Goal: Check status: Check status

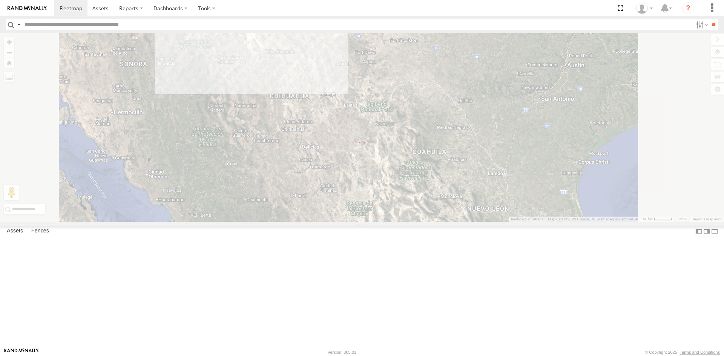
select select "**********"
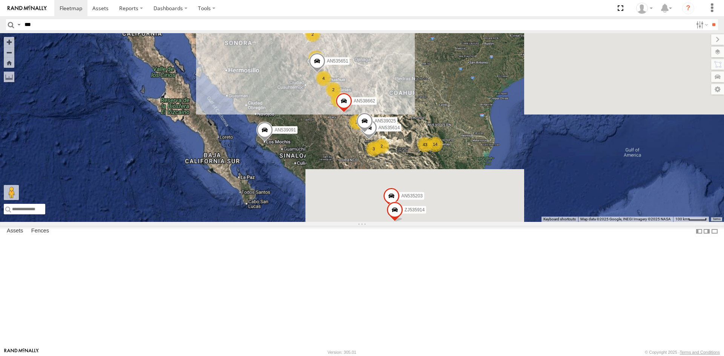
type input "***"
click at [709, 19] on input "**" at bounding box center [713, 24] width 9 height 11
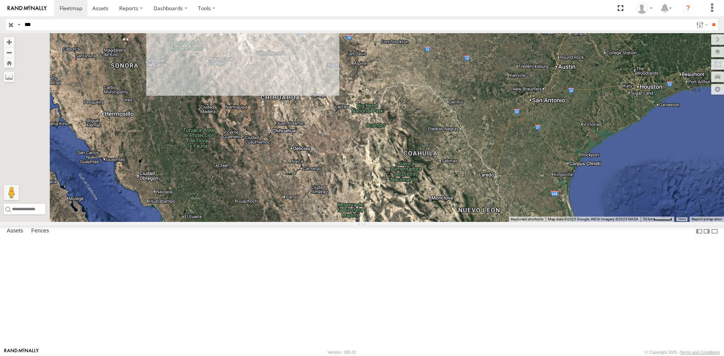
click at [0, 0] on div "FLEXTRANSFER" at bounding box center [0, 0] width 0 height 0
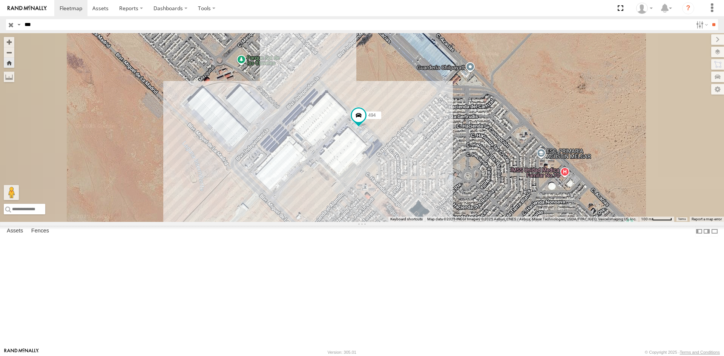
drag, startPoint x: 467, startPoint y: 273, endPoint x: 467, endPoint y: 264, distance: 8.3
click at [467, 222] on div "494" at bounding box center [362, 127] width 724 height 189
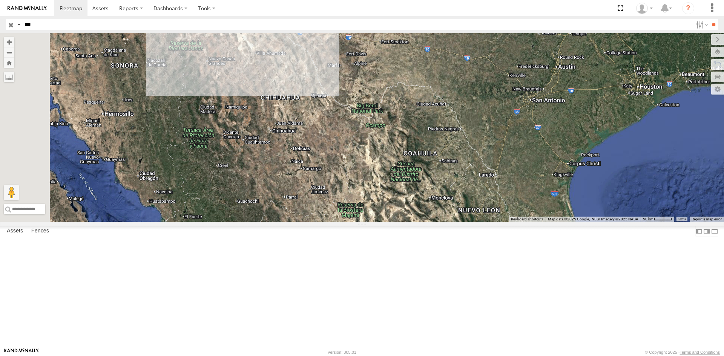
click at [0, 0] on div "FLEXTRANSFER" at bounding box center [0, 0] width 0 height 0
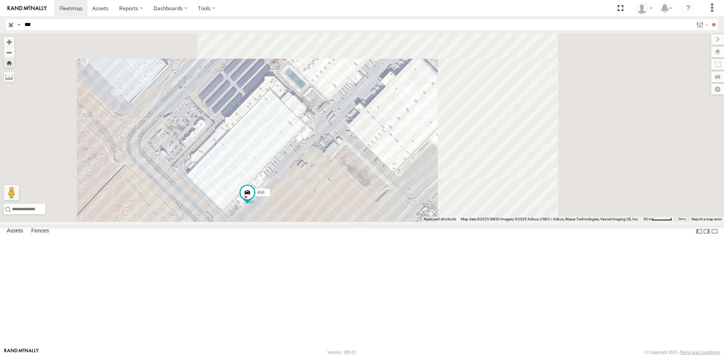
drag, startPoint x: 514, startPoint y: 220, endPoint x: 364, endPoint y: 303, distance: 172.1
click at [364, 222] on div "494" at bounding box center [362, 127] width 724 height 189
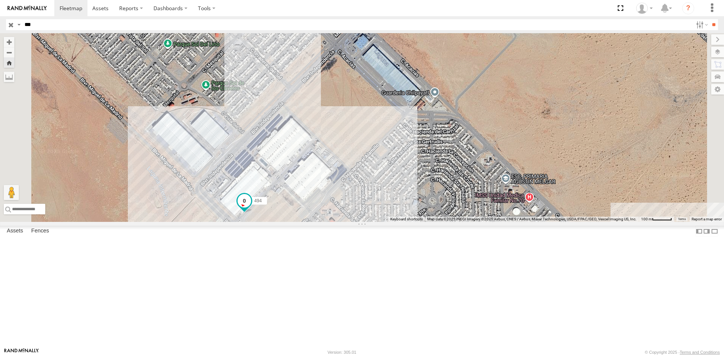
click at [253, 213] on span at bounding box center [244, 203] width 17 height 20
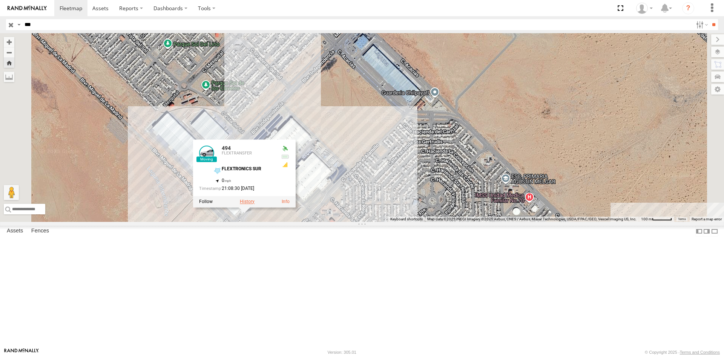
click at [254, 204] on label at bounding box center [247, 201] width 15 height 5
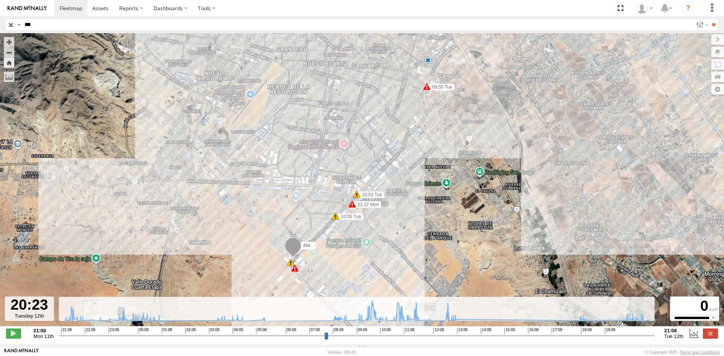
click at [633, 339] on input "range" at bounding box center [357, 335] width 596 height 7
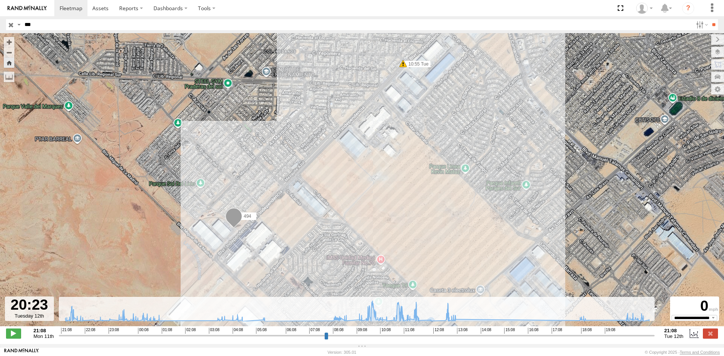
drag, startPoint x: 279, startPoint y: 252, endPoint x: 300, endPoint y: 227, distance: 33.2
click at [300, 227] on div "494 21:12 Mon 09:50 Tue 10:53 Tue 10:55 Tue 11:42 Tue 12:12 Tue" at bounding box center [362, 183] width 724 height 301
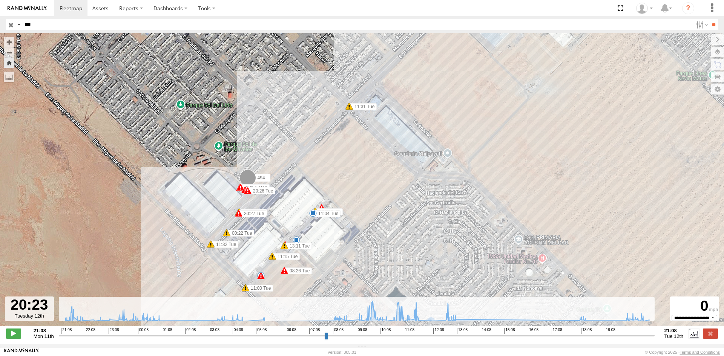
drag, startPoint x: 425, startPoint y: 265, endPoint x: 434, endPoint y: 266, distance: 8.7
click at [434, 266] on div "494 21:12 Mon 09:50 Tue 10:53 Tue 10:55 Tue 11:42 Tue 12:12 Tue 00:22 Tue 00:22…" at bounding box center [362, 183] width 724 height 301
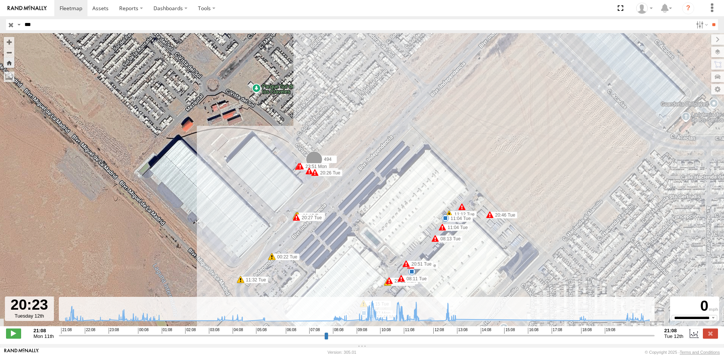
drag, startPoint x: 331, startPoint y: 183, endPoint x: 437, endPoint y: 185, distance: 105.9
click at [437, 185] on div "494 21:12 Mon 09:50 Tue 10:53 Tue 10:55 Tue 11:42 Tue 12:12 Tue 00:22 Tue 00:22…" at bounding box center [362, 183] width 724 height 301
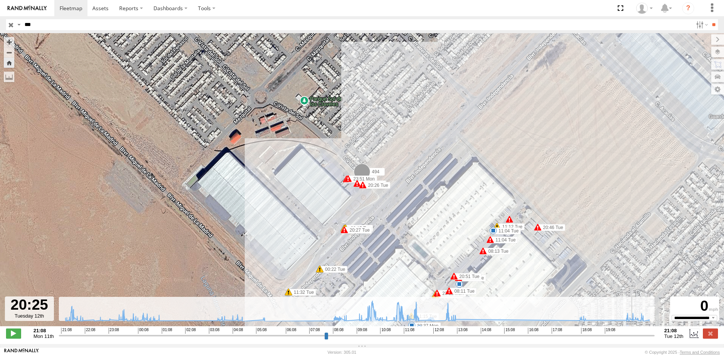
click at [634, 338] on input "range" at bounding box center [357, 335] width 596 height 7
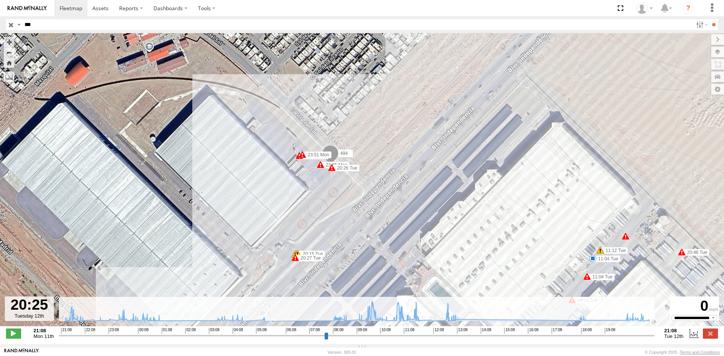
drag, startPoint x: 355, startPoint y: 204, endPoint x: 369, endPoint y: 214, distance: 17.9
click at [369, 214] on div "494 21:12 Mon 09:50 Tue 10:53 Tue 10:55 Tue 11:42 Tue 12:12 Tue 00:22 Tue 00:22…" at bounding box center [362, 183] width 724 height 301
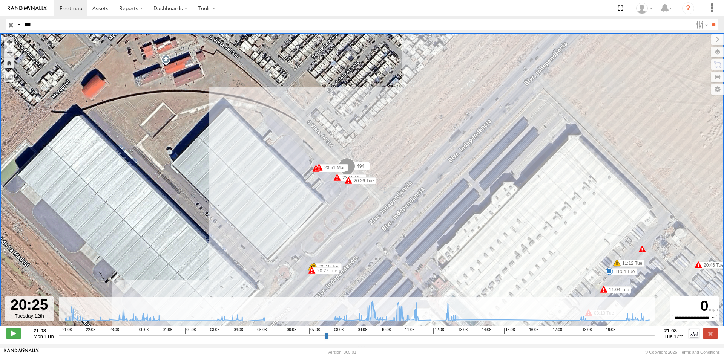
click at [364, 170] on label "494" at bounding box center [360, 166] width 19 height 8
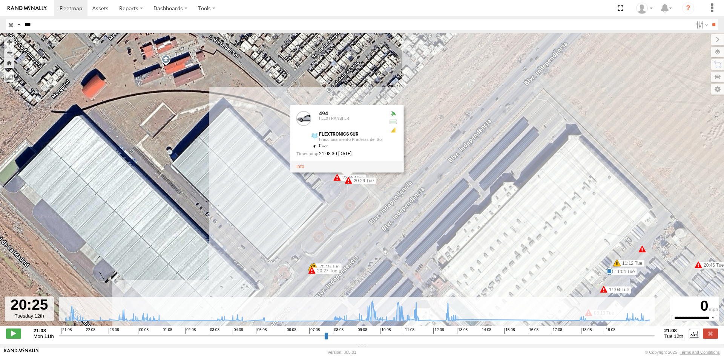
click at [385, 186] on div "494 21:12 Mon 09:50 Tue 10:53 Tue 10:55 Tue 11:42 Tue 12:12 Tue 00:22 Tue 00:22…" at bounding box center [362, 183] width 724 height 301
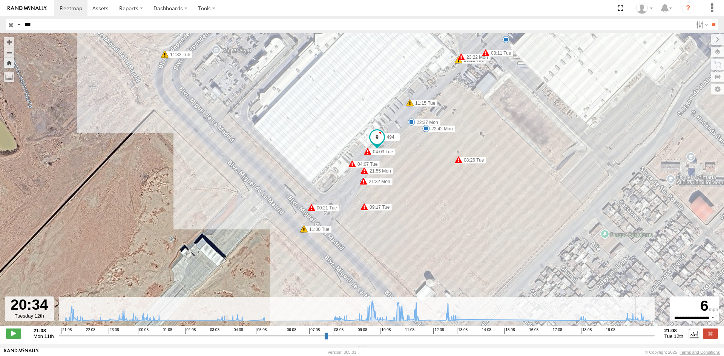
drag, startPoint x: 635, startPoint y: 342, endPoint x: 638, endPoint y: 337, distance: 5.9
click at [638, 337] on input "range" at bounding box center [357, 335] width 596 height 7
click at [39, 24] on input "***" at bounding box center [356, 24] width 671 height 11
click at [709, 19] on input "**" at bounding box center [713, 24] width 9 height 11
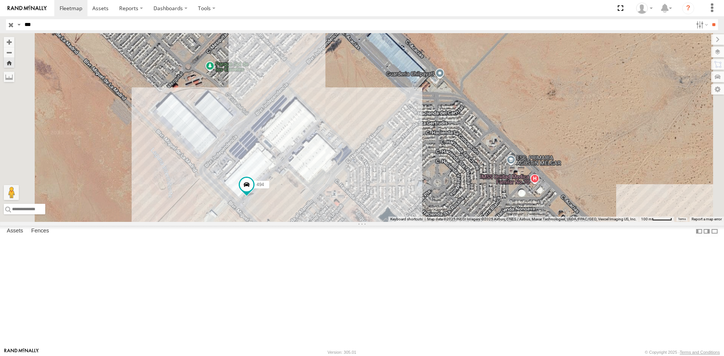
drag, startPoint x: 390, startPoint y: 291, endPoint x: 393, endPoint y: 274, distance: 17.2
click at [393, 222] on div "494" at bounding box center [362, 127] width 724 height 189
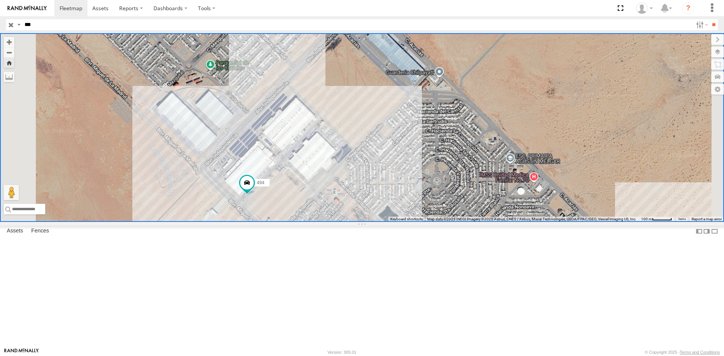
click at [0, 0] on div "FLEXTRANSFER" at bounding box center [0, 0] width 0 height 0
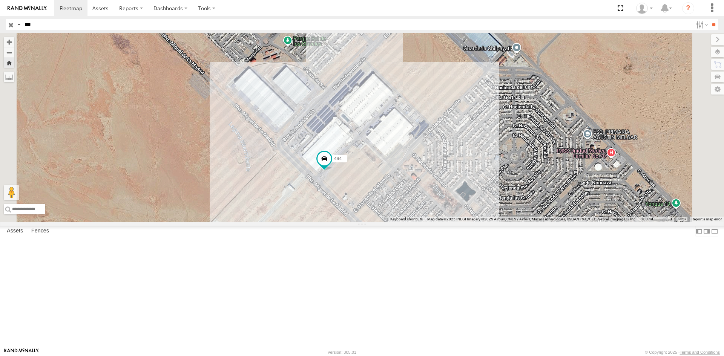
drag, startPoint x: 596, startPoint y: 224, endPoint x: 531, endPoint y: 255, distance: 72.3
click at [539, 222] on div "494" at bounding box center [362, 127] width 724 height 189
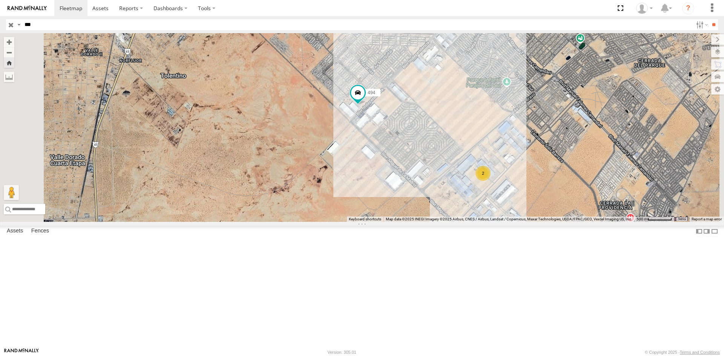
drag, startPoint x: 48, startPoint y: 52, endPoint x: 84, endPoint y: 64, distance: 37.5
click at [0, 0] on div "FLEXTRANSFER" at bounding box center [0, 0] width 0 height 0
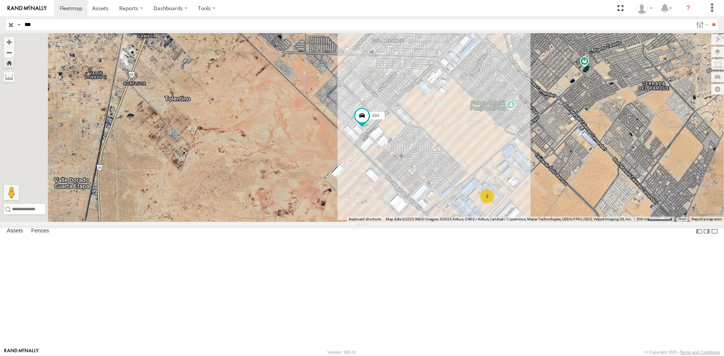
click at [475, 182] on div "494 2" at bounding box center [362, 127] width 724 height 189
click at [379, 118] on span "494" at bounding box center [376, 115] width 8 height 5
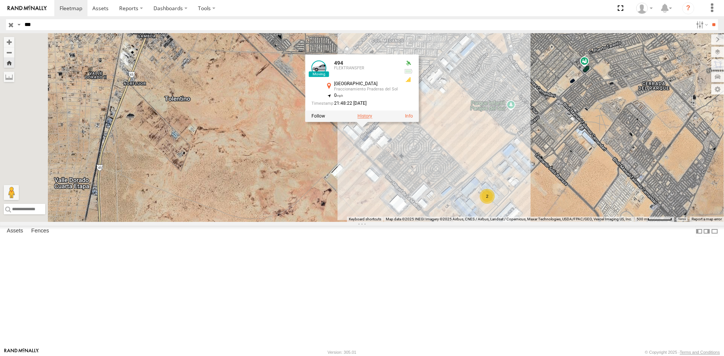
click at [372, 119] on label at bounding box center [364, 116] width 15 height 5
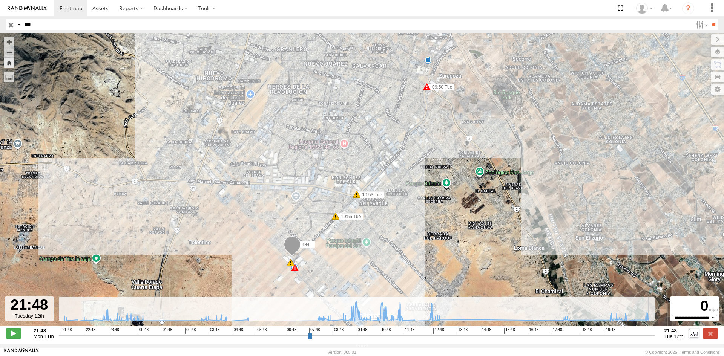
drag, startPoint x: 630, startPoint y: 337, endPoint x: 664, endPoint y: 340, distance: 34.4
click at [654, 339] on input "range" at bounding box center [357, 335] width 596 height 7
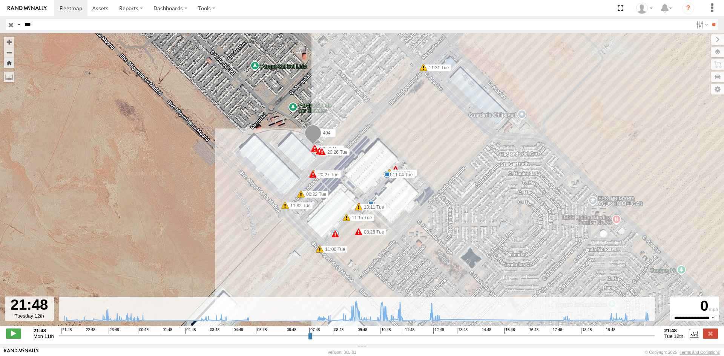
drag, startPoint x: 287, startPoint y: 227, endPoint x: 274, endPoint y: 258, distance: 34.2
click at [274, 258] on div "494 09:50 Tue 10:53 Tue 10:55 Tue 11:42 Tue 12:12 Tue 6 14 11:04 Tue 9 6 23:49 …" at bounding box center [362, 183] width 724 height 301
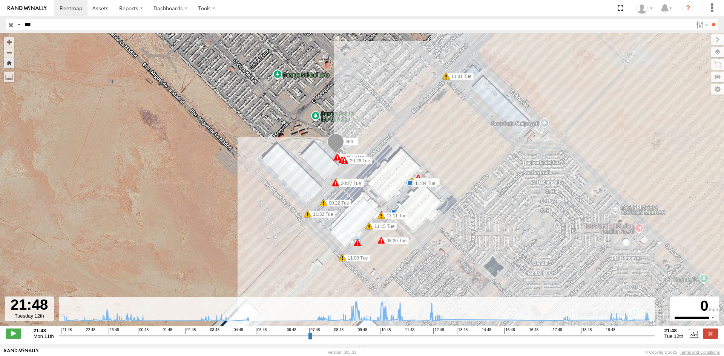
drag, startPoint x: 326, startPoint y: 218, endPoint x: 286, endPoint y: 246, distance: 48.6
click at [286, 246] on div "494 09:50 Tue 10:53 Tue 10:55 Tue 11:42 Tue 12:12 Tue 11:04 Tue 23:49 Mon 23:51…" at bounding box center [362, 183] width 724 height 301
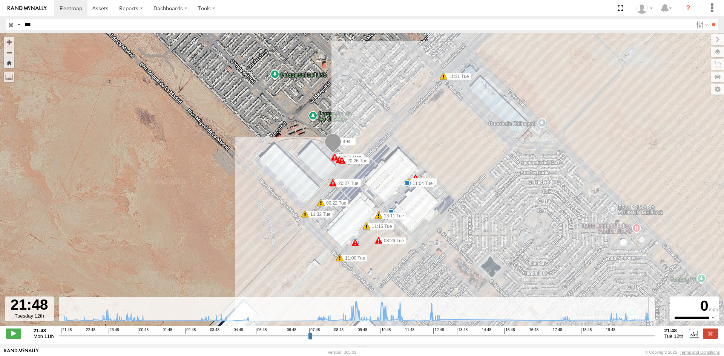
drag, startPoint x: 652, startPoint y: 340, endPoint x: 689, endPoint y: 334, distance: 37.7
click at [654, 334] on input "range" at bounding box center [357, 335] width 596 height 7
click at [101, 27] on input "***" at bounding box center [356, 24] width 671 height 11
click at [709, 19] on input "**" at bounding box center [713, 24] width 9 height 11
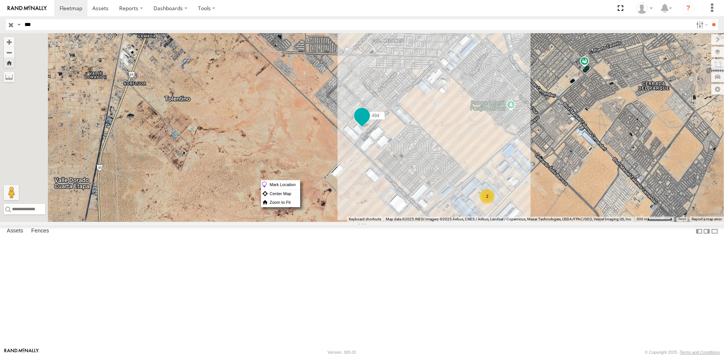
drag, startPoint x: 449, startPoint y: 180, endPoint x: 457, endPoint y: 182, distance: 7.9
click at [421, 187] on div "494 2" at bounding box center [362, 127] width 724 height 189
click at [379, 118] on span "494" at bounding box center [376, 115] width 8 height 5
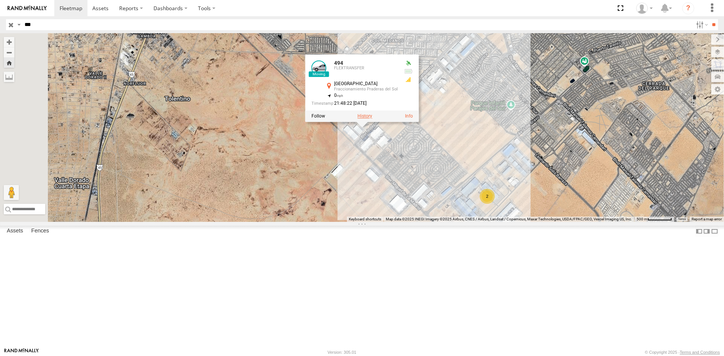
click at [372, 119] on label at bounding box center [364, 116] width 15 height 5
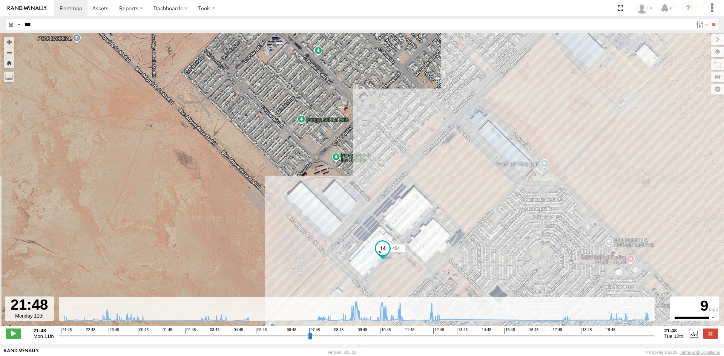
drag, startPoint x: 299, startPoint y: 283, endPoint x: 298, endPoint y: 155, distance: 128.2
click at [298, 155] on div "494 09:50 Tue 10:53 Tue 10:55 Tue 11:42 Tue 12:12 Tue" at bounding box center [362, 183] width 724 height 301
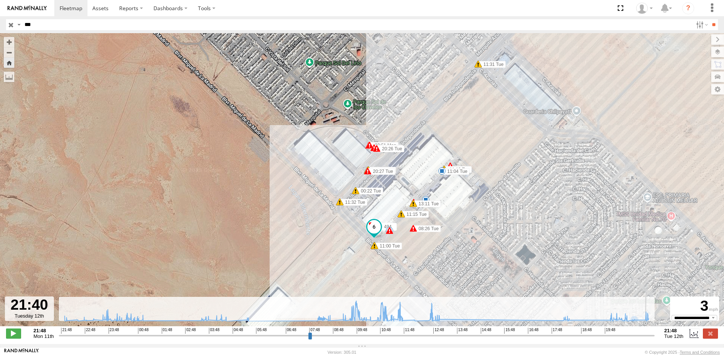
click at [648, 339] on input "range" at bounding box center [357, 335] width 596 height 7
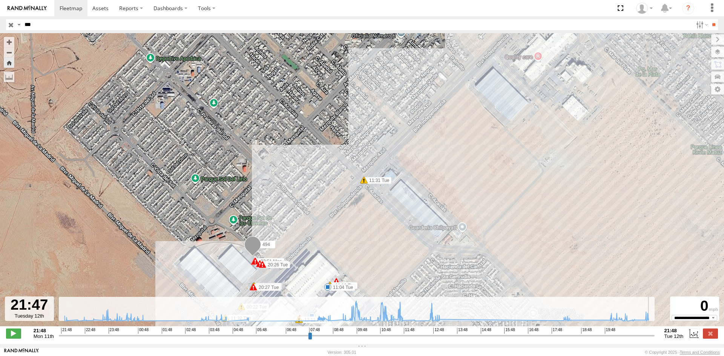
drag, startPoint x: 650, startPoint y: 340, endPoint x: 651, endPoint y: 334, distance: 6.2
type input "**********"
click at [651, 334] on input "range" at bounding box center [357, 335] width 596 height 7
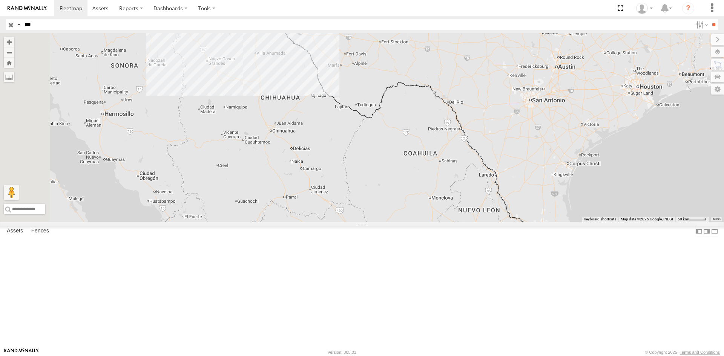
click at [12, 28] on input "button" at bounding box center [11, 24] width 10 height 11
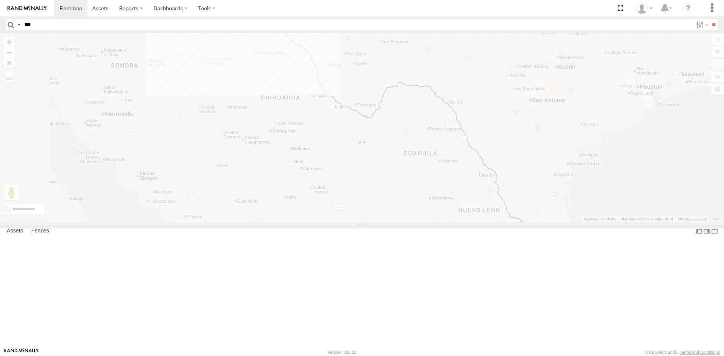
click at [37, 26] on input "***" at bounding box center [356, 24] width 671 height 11
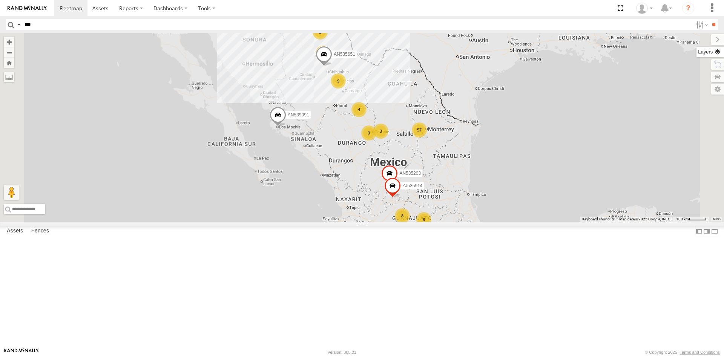
click at [718, 57] on label at bounding box center [710, 52] width 28 height 11
click at [0, 0] on label "Basemaps" at bounding box center [0, 0] width 0 height 0
click at [0, 0] on span "Satellite + Roadmap" at bounding box center [0, 0] width 0 height 0
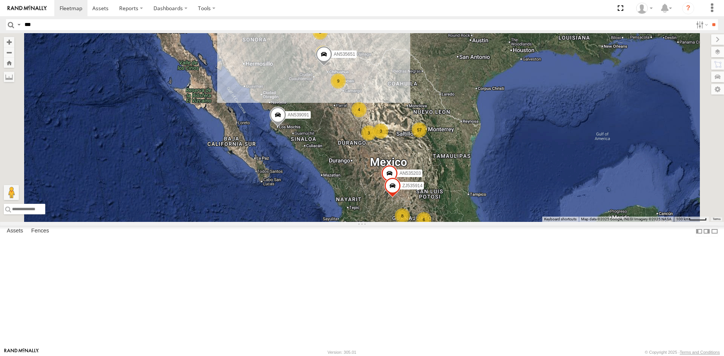
click at [37, 23] on input "***" at bounding box center [356, 24] width 671 height 11
type input "***"
click at [709, 19] on input "**" at bounding box center [713, 24] width 9 height 11
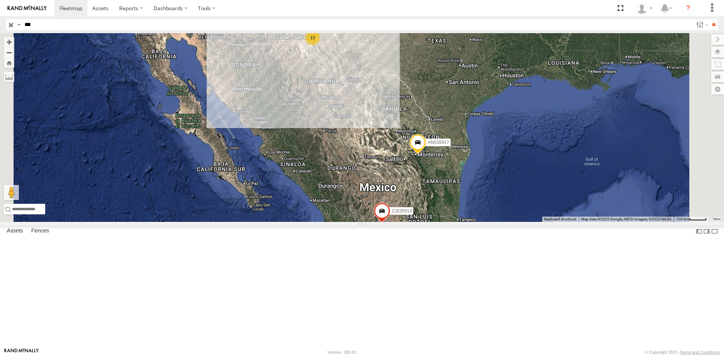
click at [0, 0] on div "FLEXTRANSFER" at bounding box center [0, 0] width 0 height 0
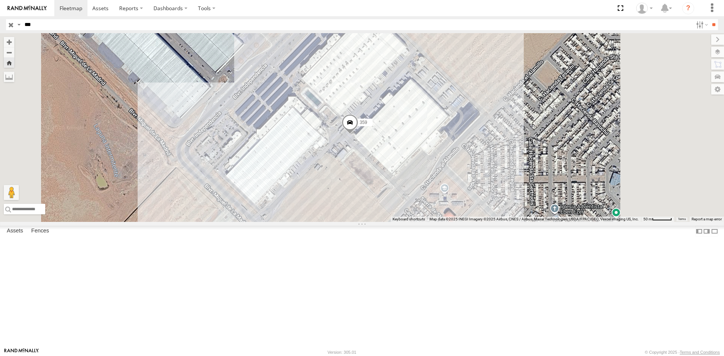
drag, startPoint x: 511, startPoint y: 298, endPoint x: 497, endPoint y: 262, distance: 38.4
click at [497, 222] on div "359" at bounding box center [362, 127] width 724 height 189
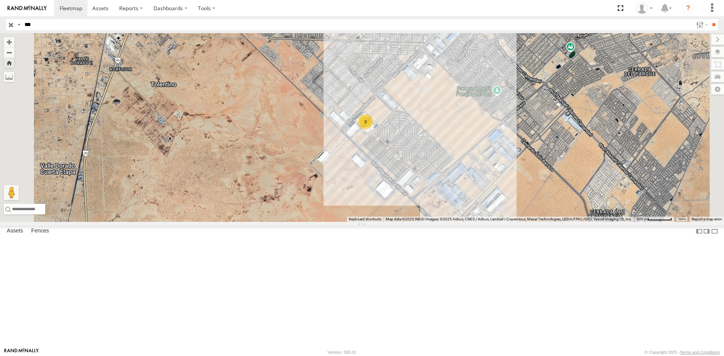
click at [67, 29] on input "***" at bounding box center [356, 24] width 671 height 11
drag, startPoint x: 50, startPoint y: 86, endPoint x: 82, endPoint y: 95, distance: 32.7
click at [0, 0] on div "359" at bounding box center [0, 0] width 0 height 0
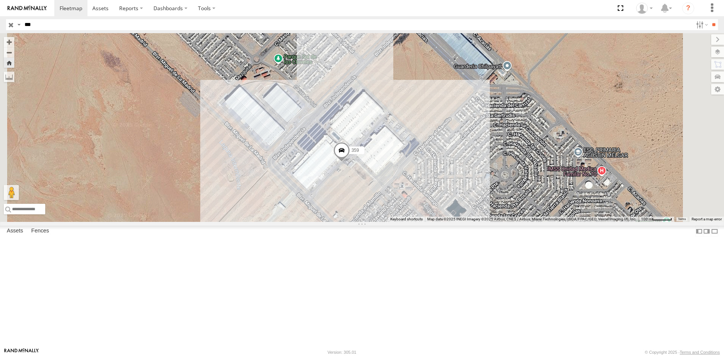
drag, startPoint x: 548, startPoint y: 251, endPoint x: 490, endPoint y: 252, distance: 58.8
click at [516, 222] on div "359" at bounding box center [362, 127] width 724 height 189
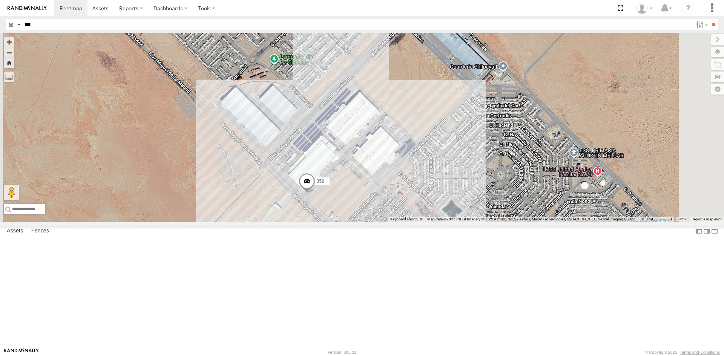
click at [329, 185] on label "359" at bounding box center [320, 181] width 19 height 8
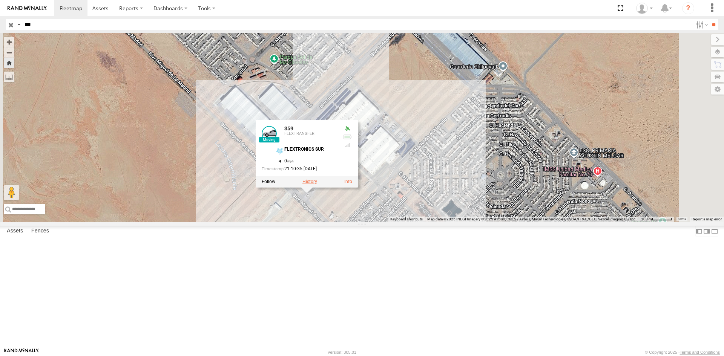
click at [317, 184] on label at bounding box center [309, 181] width 15 height 5
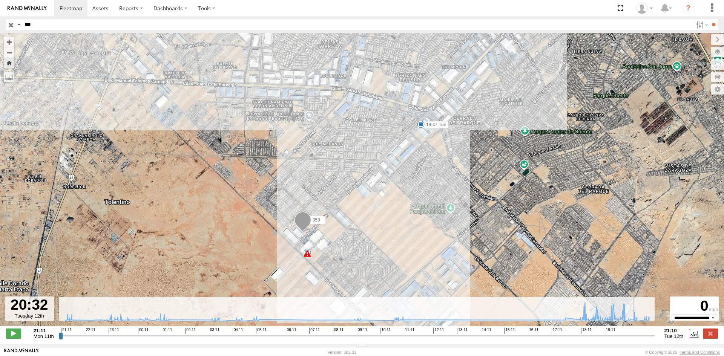
drag, startPoint x: 603, startPoint y: 339, endPoint x: 636, endPoint y: 337, distance: 33.2
click at [636, 337] on input "range" at bounding box center [357, 335] width 596 height 7
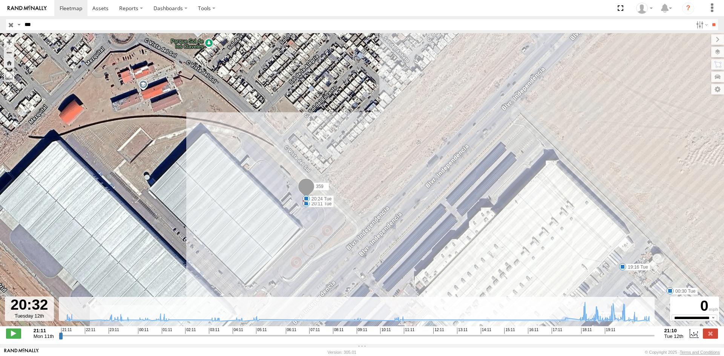
drag, startPoint x: 260, startPoint y: 269, endPoint x: 274, endPoint y: 236, distance: 35.5
click at [274, 236] on div "359 19:47 Tue 00:30 Tue 19:16 Tue 20:11 Tue 20:24 Tue 21:04 Tue 12" at bounding box center [362, 183] width 724 height 301
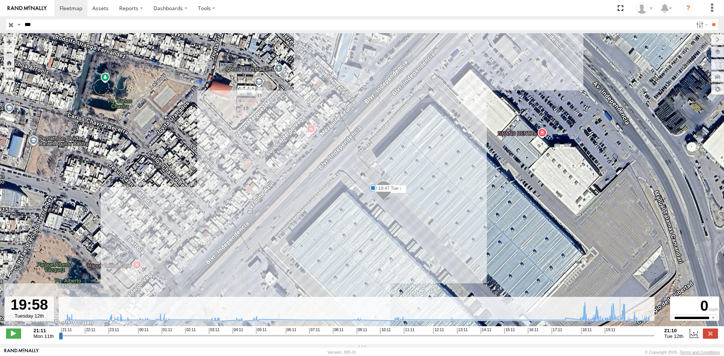
drag, startPoint x: 615, startPoint y: 336, endPoint x: 622, endPoint y: 364, distance: 28.8
click at [622, 339] on input "range" at bounding box center [357, 335] width 596 height 7
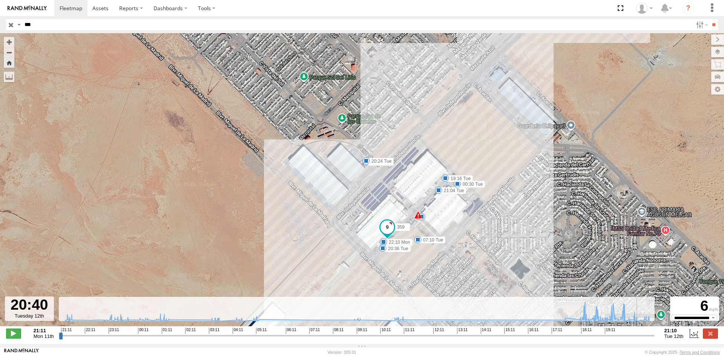
drag, startPoint x: 623, startPoint y: 341, endPoint x: 639, endPoint y: 338, distance: 16.4
click at [639, 338] on input "range" at bounding box center [357, 335] width 596 height 7
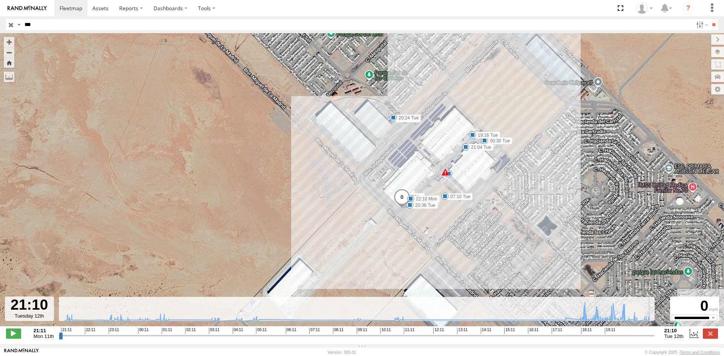
drag, startPoint x: 612, startPoint y: 340, endPoint x: 662, endPoint y: 329, distance: 50.9
click at [654, 332] on input "range" at bounding box center [357, 335] width 596 height 7
click at [56, 25] on input "***" at bounding box center [356, 24] width 671 height 11
click at [709, 19] on input "**" at bounding box center [713, 24] width 9 height 11
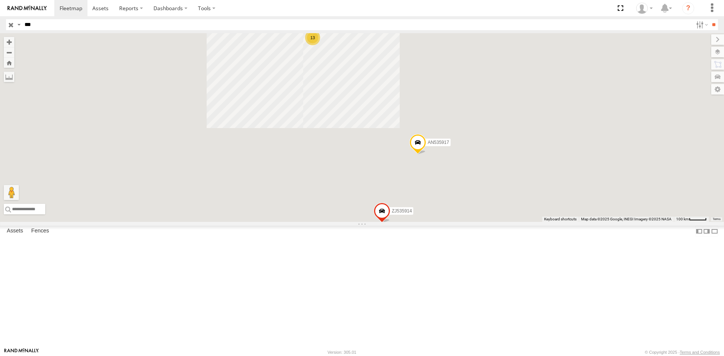
click at [0, 0] on div "359" at bounding box center [0, 0] width 0 height 0
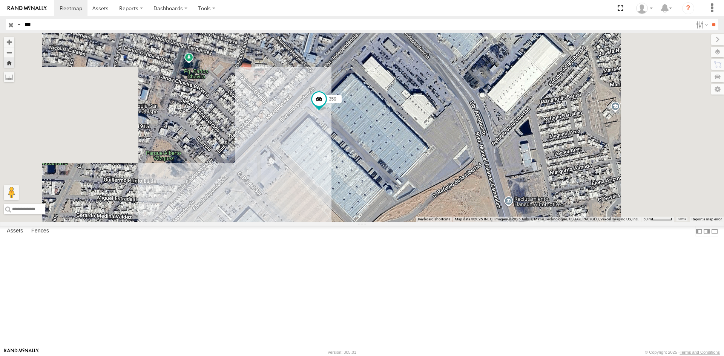
drag, startPoint x: 506, startPoint y: 274, endPoint x: 458, endPoint y: 246, distance: 55.9
click at [458, 222] on div "359" at bounding box center [362, 127] width 724 height 189
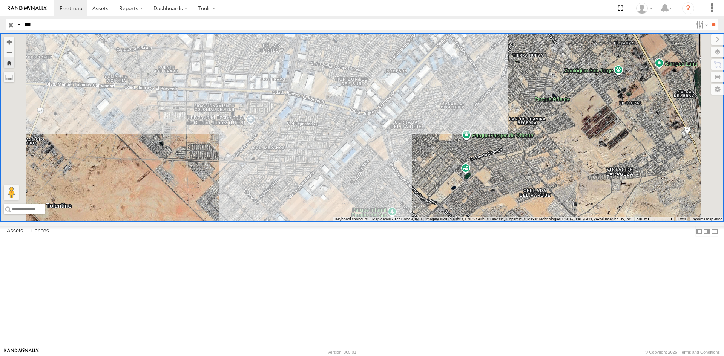
click at [0, 0] on div "FLEXTRANSFER" at bounding box center [0, 0] width 0 height 0
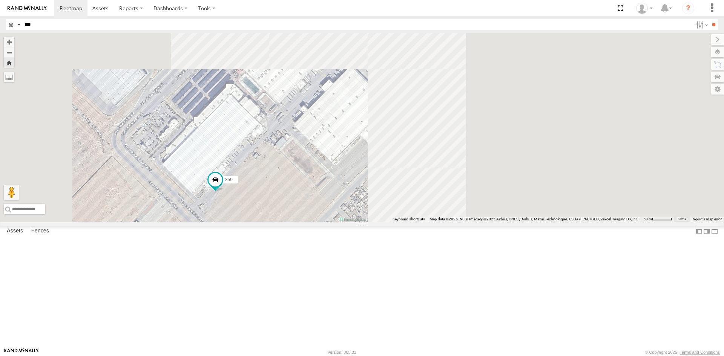
drag, startPoint x: 511, startPoint y: 217, endPoint x: 367, endPoint y: 279, distance: 156.8
click at [367, 222] on div "359" at bounding box center [362, 127] width 724 height 189
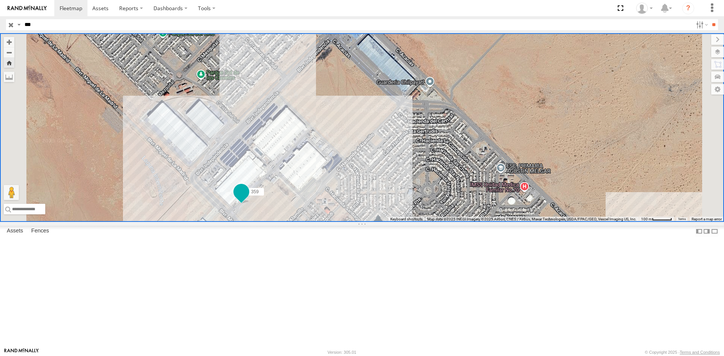
click at [250, 204] on span at bounding box center [241, 194] width 17 height 20
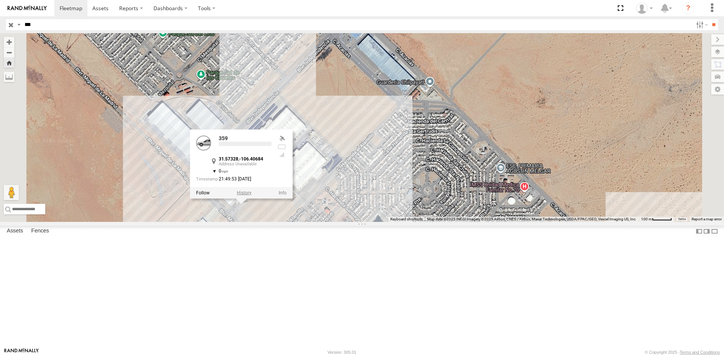
click at [251, 195] on label at bounding box center [244, 192] width 15 height 5
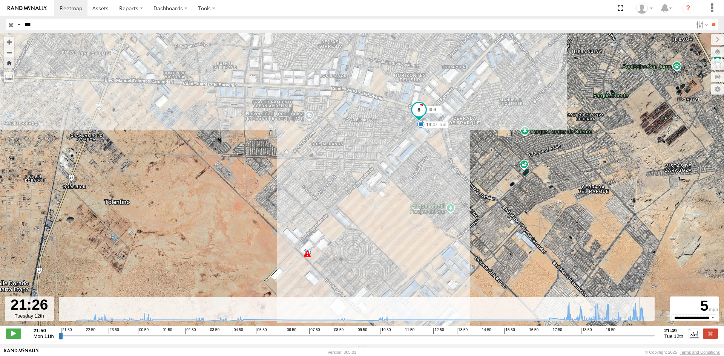
drag, startPoint x: 596, startPoint y: 339, endPoint x: 642, endPoint y: 329, distance: 46.9
click at [642, 332] on input "range" at bounding box center [357, 335] width 596 height 7
drag, startPoint x: 607, startPoint y: 337, endPoint x: 646, endPoint y: 349, distance: 40.2
type input "**********"
click at [646, 339] on input "range" at bounding box center [357, 335] width 596 height 7
